Goal: Ask a question

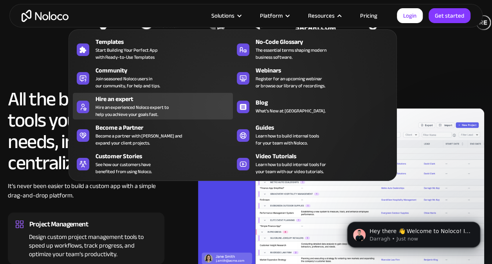
click at [144, 106] on div "Hire an experienced Noloco expert to help you achieve your goals fast." at bounding box center [131, 111] width 73 height 14
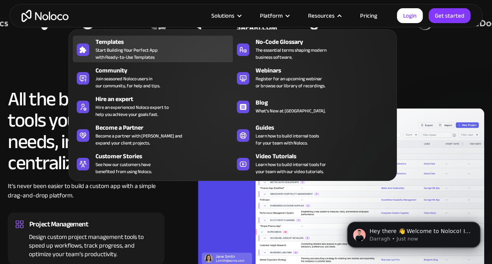
click at [134, 47] on span "Start Building Your Perfect App with Ready-to-Use Templates" at bounding box center [126, 54] width 62 height 14
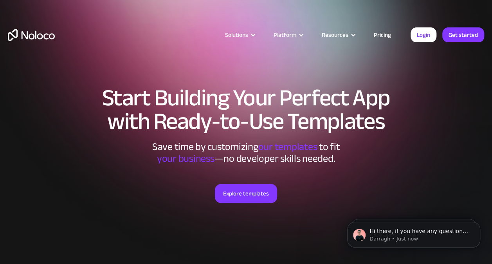
click at [383, 31] on link "Pricing" at bounding box center [382, 35] width 37 height 10
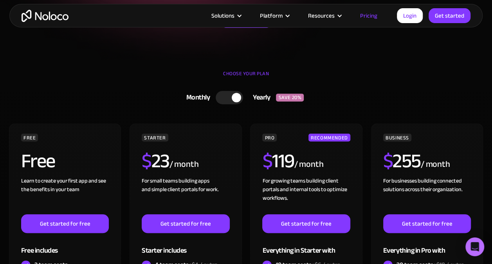
scroll to position [137, 0]
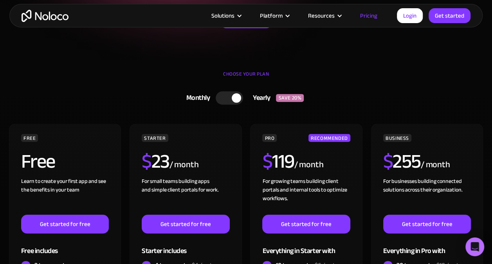
click at [235, 95] on div at bounding box center [236, 97] width 9 height 9
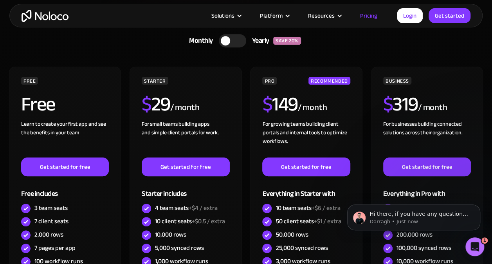
scroll to position [199, 0]
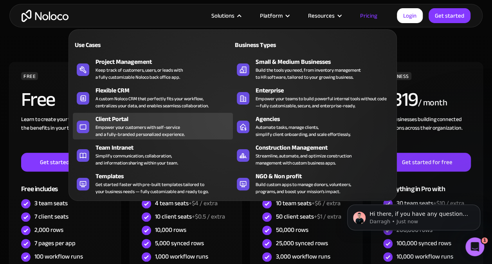
click at [118, 129] on div "Empower your customers with self-service and a fully-branded personalized exper…" at bounding box center [139, 131] width 89 height 14
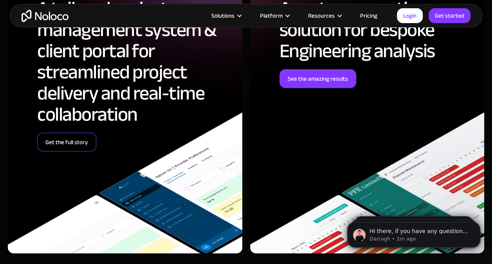
scroll to position [2580, 0]
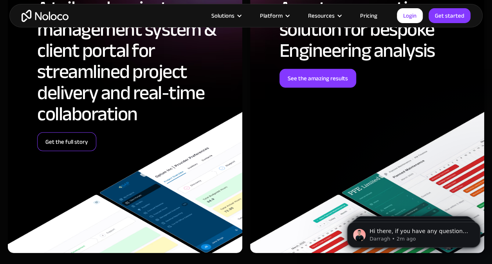
click at [57, 143] on link "Get the full story" at bounding box center [66, 141] width 59 height 19
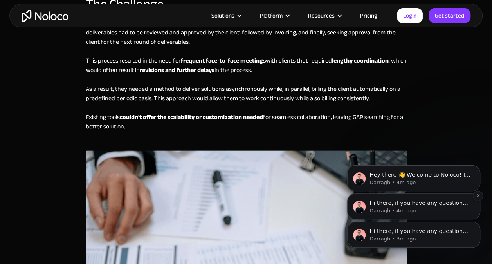
scroll to position [823, 0]
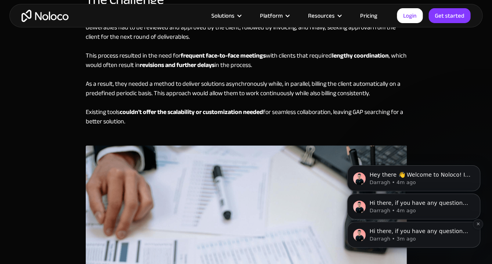
click at [410, 233] on p "Hi there, if you have any questions about our pricing, just let us know! Darragh" at bounding box center [419, 231] width 101 height 8
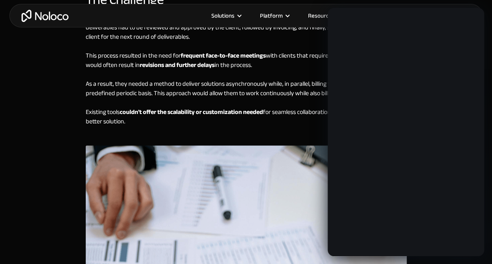
scroll to position [0, 0]
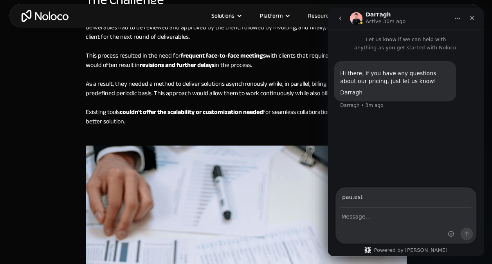
type input "[EMAIL_ADDRESS][DOMAIN_NAME]"
click at [363, 224] on div "Intercom messenger" at bounding box center [406, 225] width 140 height 35
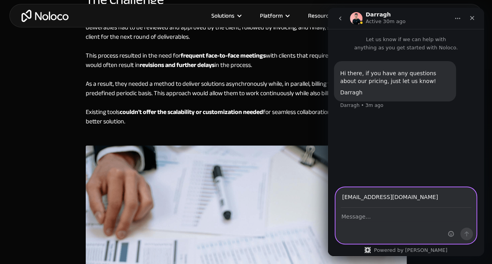
click at [358, 220] on textarea "Message…" at bounding box center [406, 214] width 140 height 13
click at [373, 216] on textarea "Message…" at bounding box center [406, 214] width 140 height 13
paste textarea "Hi, I'm looking to develop an MVP version of a step-by-step guidance platform. …"
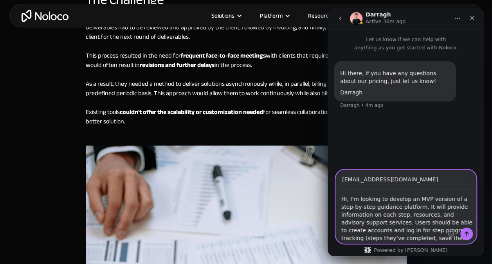
click at [349, 196] on textarea "Hi, I'm looking to develop an MVP version of a step-by-step guidance platform. …" at bounding box center [406, 216] width 140 height 53
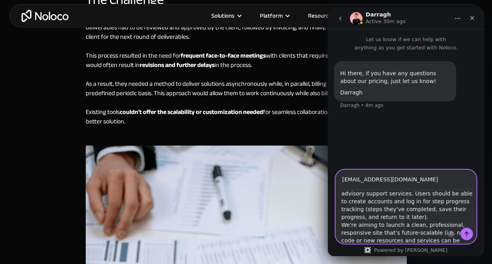
scroll to position [45, 0]
click at [405, 218] on textarea "Hi, I'm looking to develop an MVP version of a step-by-step guidance platform. …" at bounding box center [406, 216] width 140 height 53
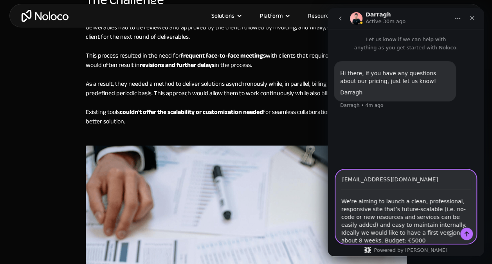
scroll to position [76, 0]
drag, startPoint x: 418, startPoint y: 224, endPoint x: 421, endPoint y: 237, distance: 13.3
click at [421, 237] on textarea "Hi, I'm looking to develop an MVP version of a step-by-step guidance platform. …" at bounding box center [406, 216] width 140 height 53
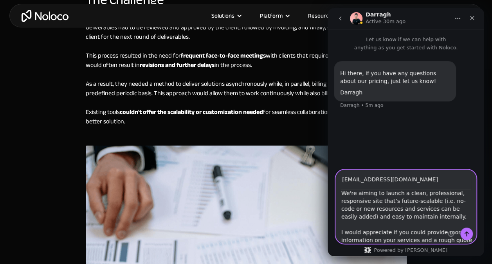
scroll to position [101, 0]
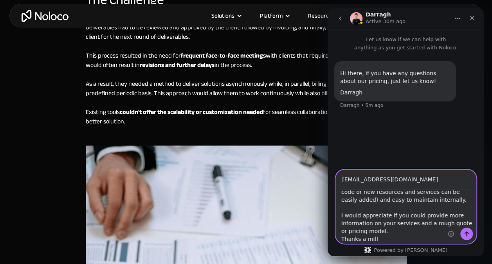
drag, startPoint x: 375, startPoint y: 231, endPoint x: 345, endPoint y: 217, distance: 33.3
click at [345, 217] on textarea "Hi, I'm looking to develop an MVP version of a step-by-step guidance platform. …" at bounding box center [406, 216] width 140 height 53
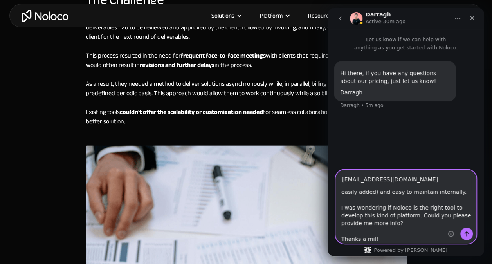
type textarea "Hi, I'm looking to develop an MVP version of a step-by-step guidance platform. …"
click at [464, 236] on icon "Send a message…" at bounding box center [466, 233] width 6 height 6
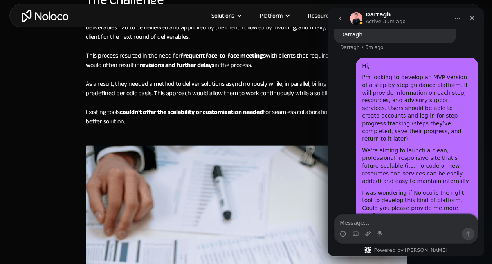
scroll to position [61, 0]
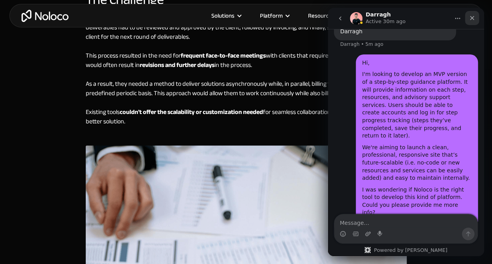
click at [472, 18] on icon "Close" at bounding box center [472, 18] width 6 height 6
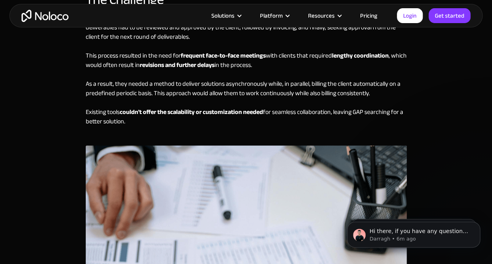
scroll to position [0, 0]
